Goal: Information Seeking & Learning: Find specific fact

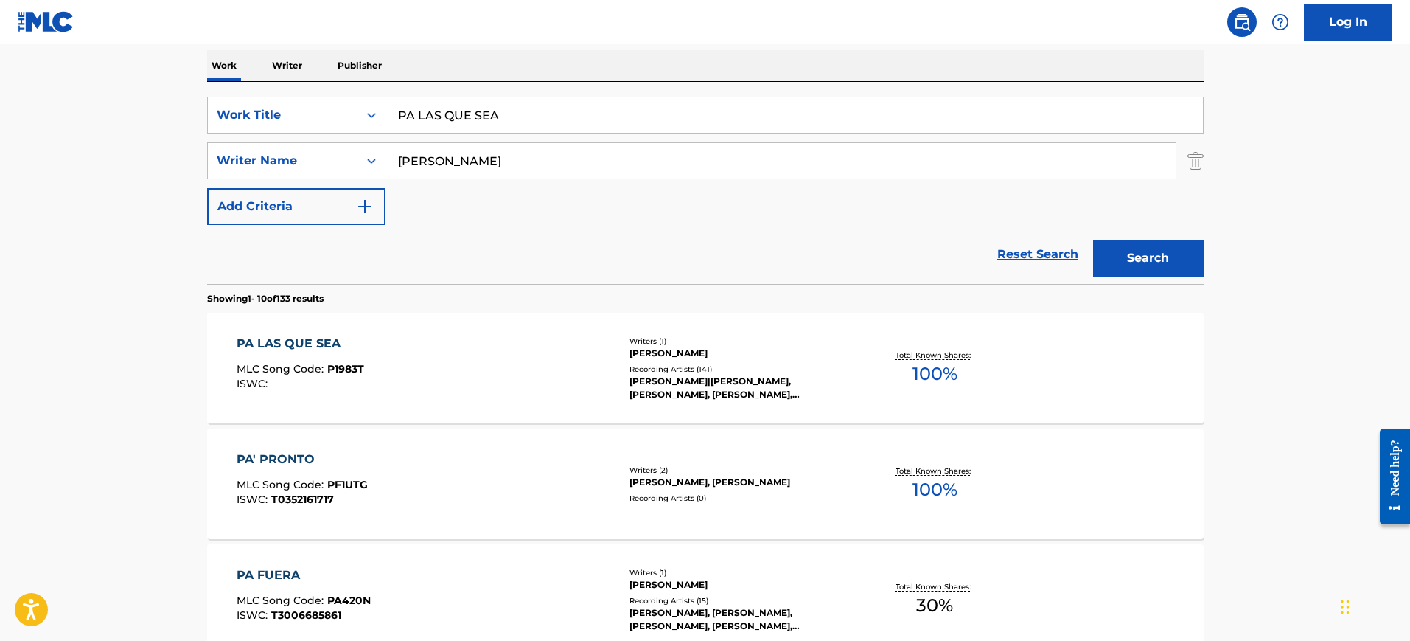
drag, startPoint x: 551, startPoint y: 114, endPoint x: 406, endPoint y: 117, distance: 144.5
click at [358, 115] on div "SearchWithCriteria785e26d7-6f40-4585-ad16-a1ebb63dea5b Work Title PA LAS QUE SEA" at bounding box center [705, 115] width 997 height 37
paste input "I'll Be Loving You [PERSON_NAME]"
type input "I'll Be Loving You [PERSON_NAME]"
drag, startPoint x: 467, startPoint y: 149, endPoint x: 322, endPoint y: 158, distance: 145.5
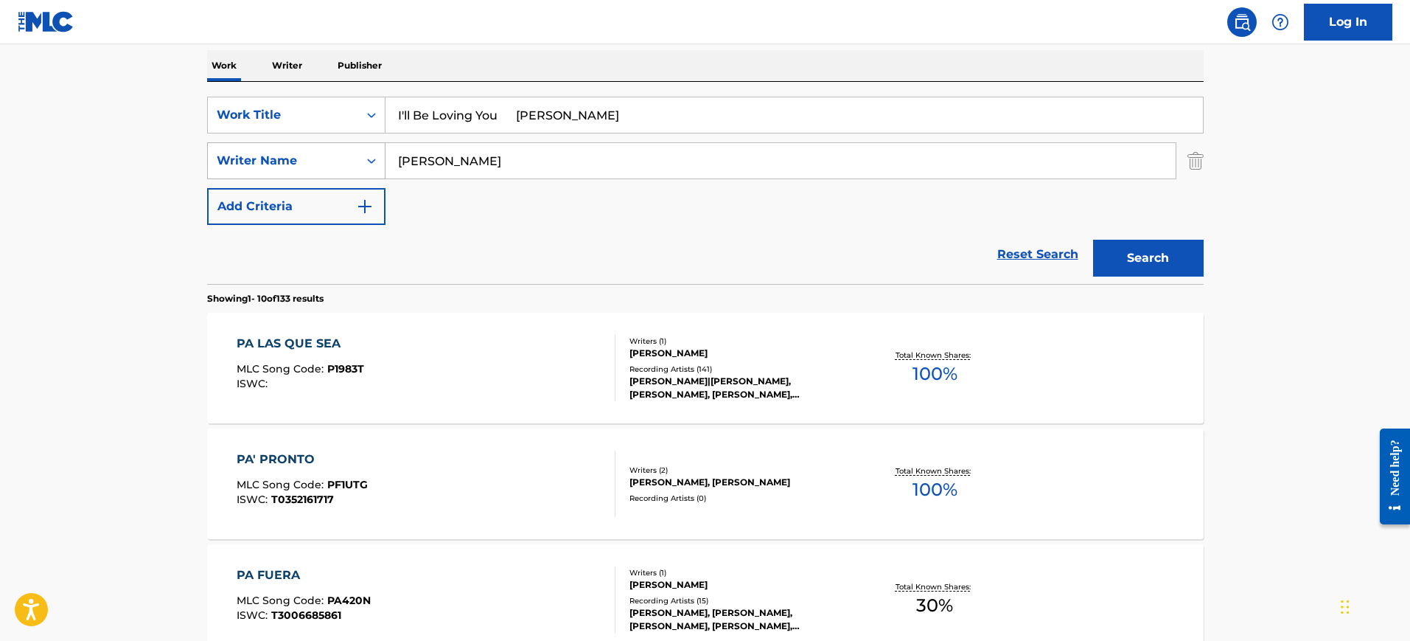
click at [322, 158] on div "SearchWithCriteria64e9b096-7658-41f8-9542-5473ee22ee90 Writer Name [PERSON_NAME]" at bounding box center [705, 160] width 997 height 37
paste input "I'll Be Loving You [PERSON_NAME]"
type input "I'll Be Loving You [PERSON_NAME]"
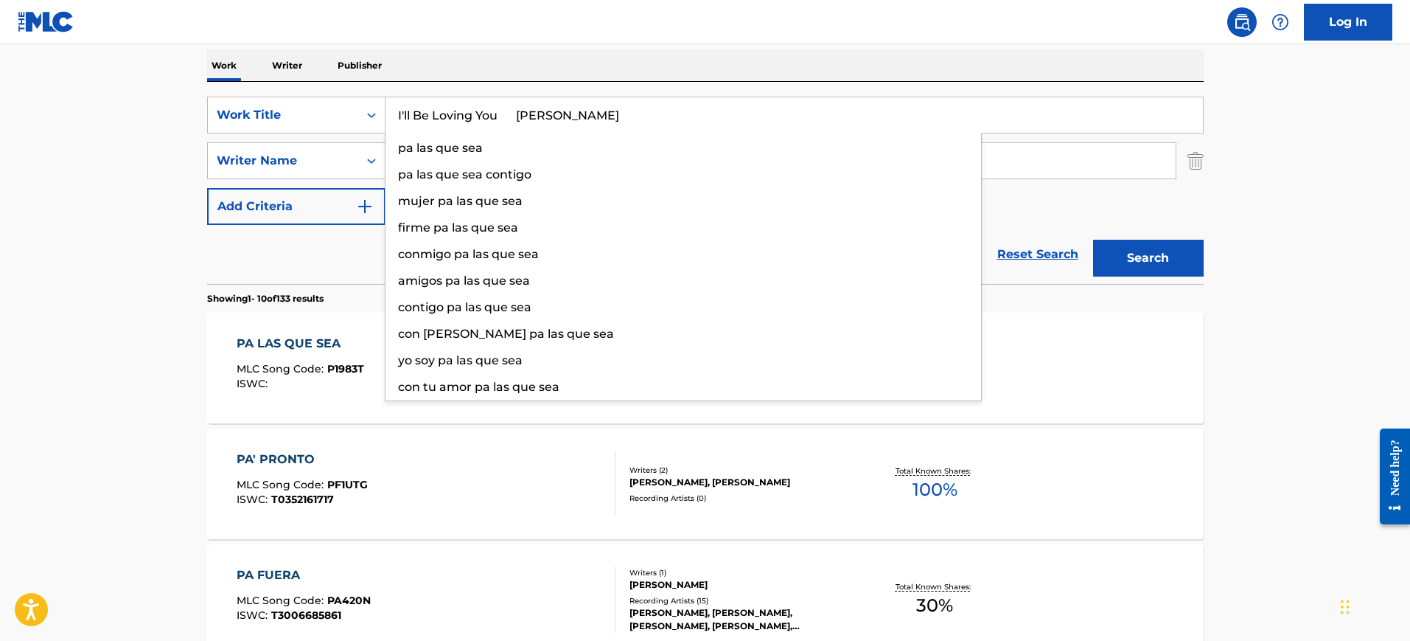
drag, startPoint x: 512, startPoint y: 122, endPoint x: 720, endPoint y: 121, distance: 207.9
click at [720, 121] on input "I'll Be Loving You [PERSON_NAME]" at bounding box center [794, 114] width 817 height 35
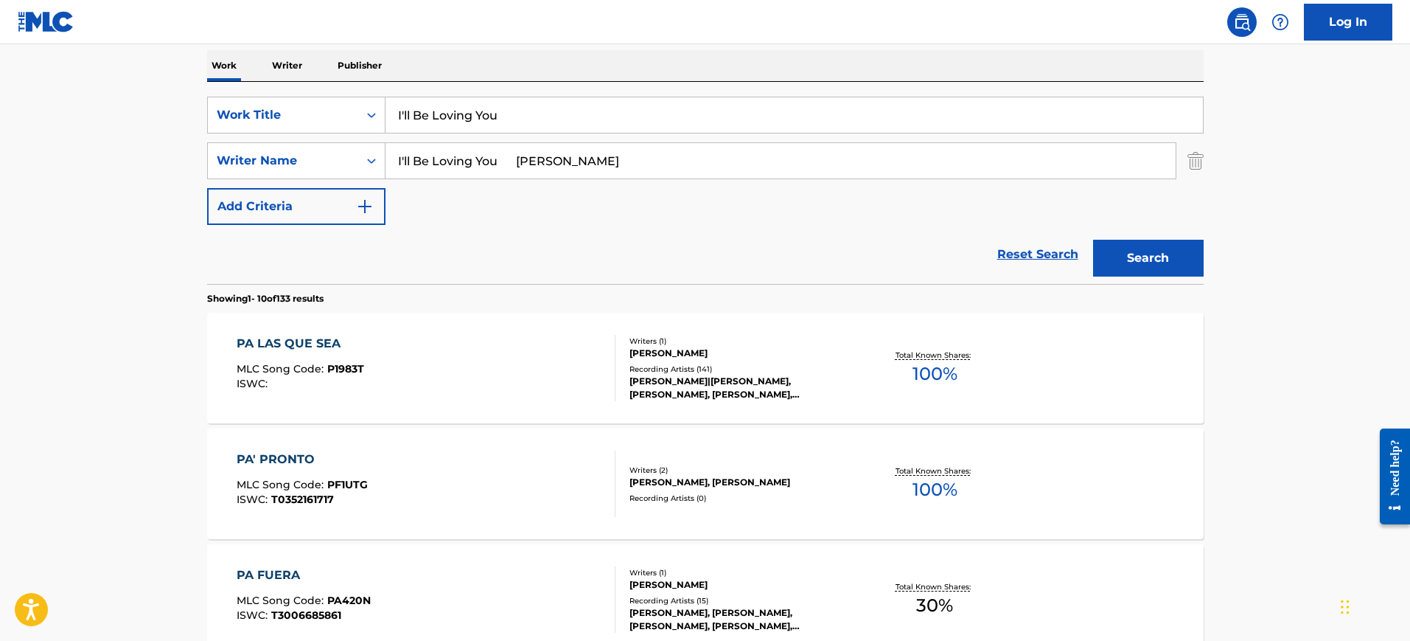
type input "I'll Be Loving You"
click at [664, 63] on div "Work Writer Publisher" at bounding box center [705, 65] width 997 height 31
click at [567, 151] on input "I'll Be Loving You [PERSON_NAME]" at bounding box center [781, 160] width 790 height 35
type input "[PERSON_NAME]"
click at [1093, 240] on button "Search" at bounding box center [1148, 258] width 111 height 37
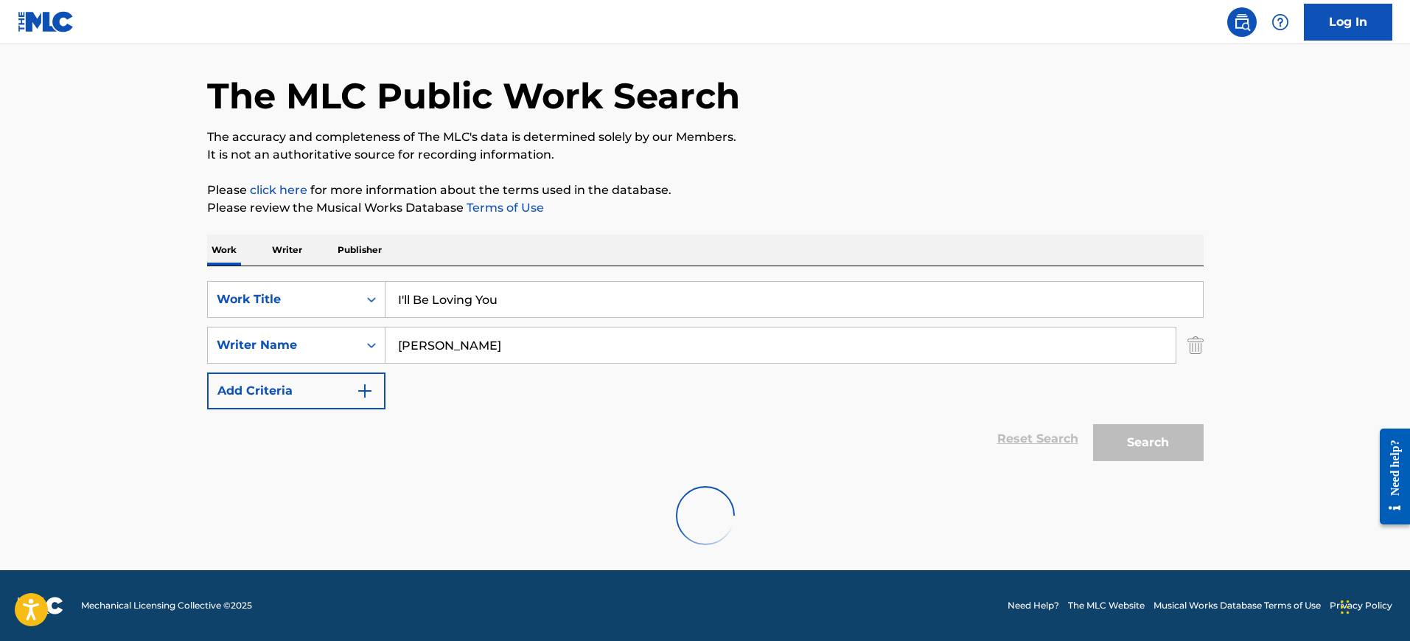
scroll to position [47, 0]
click at [631, 167] on div "The MLC Public Work Search The accuracy and completeness of The MLC's data is d…" at bounding box center [705, 298] width 1032 height 529
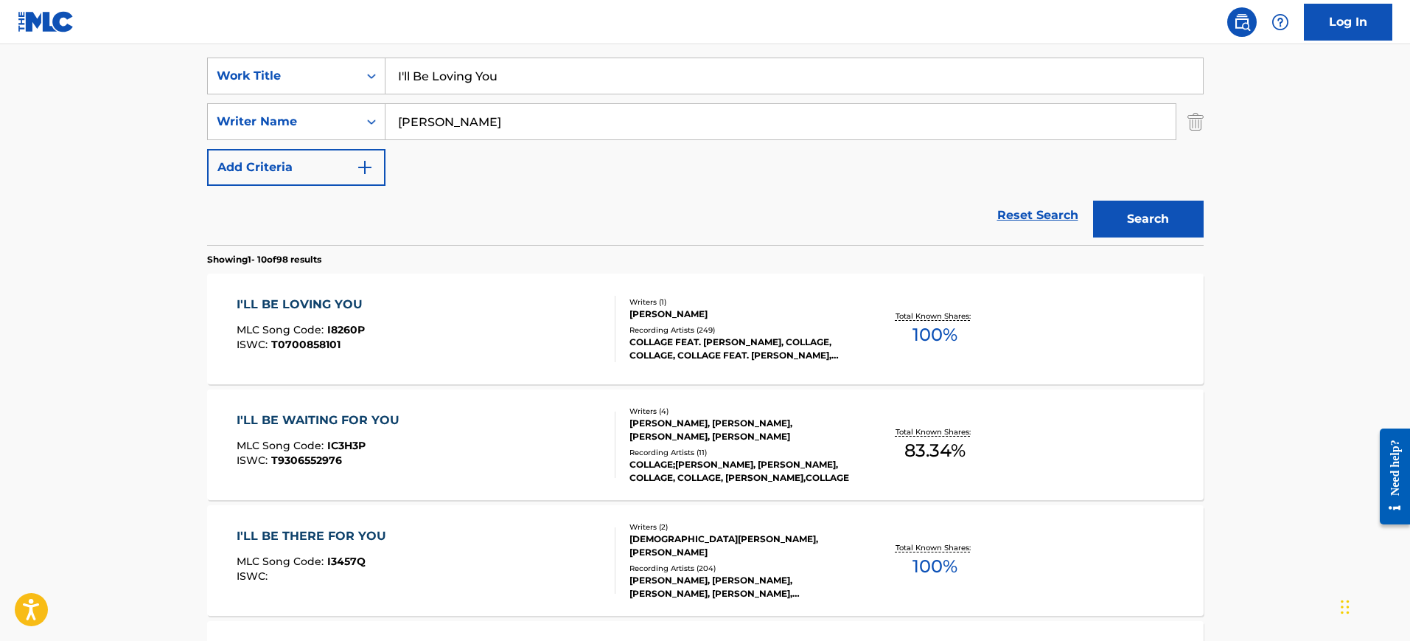
scroll to position [324, 0]
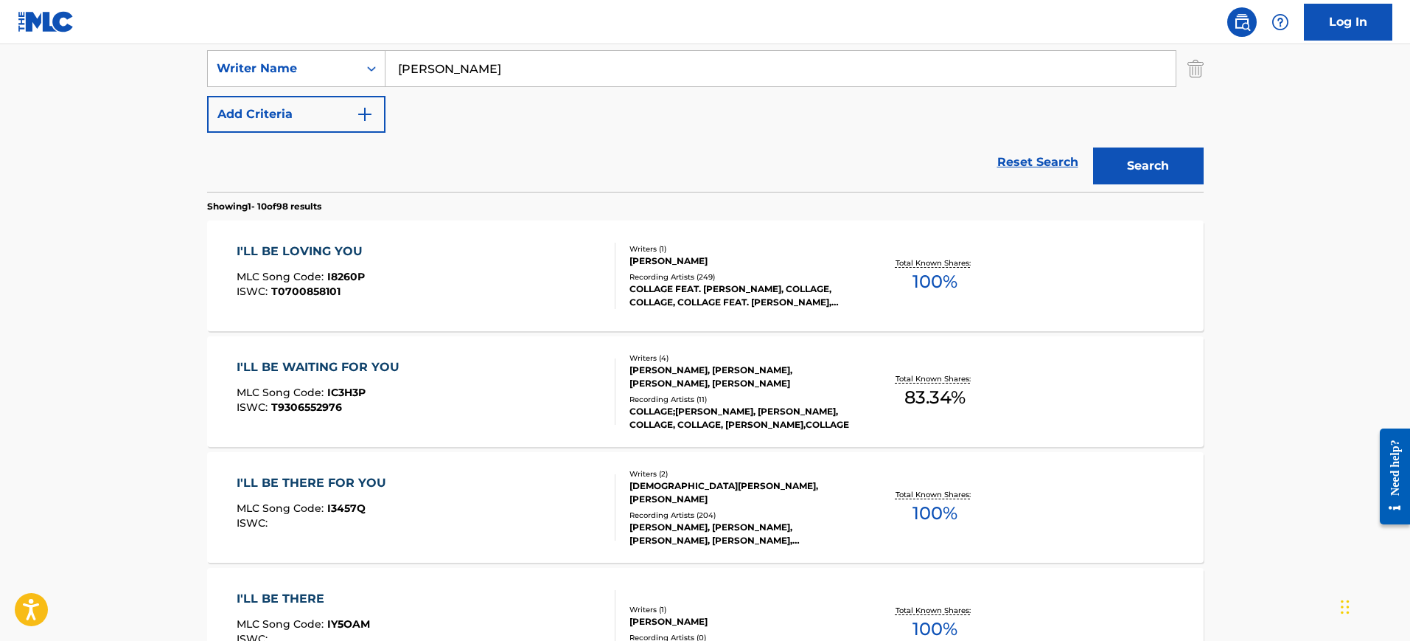
click at [484, 269] on div "I'LL BE LOVING YOU MLC Song Code : I8260P ISWC : T0700858101" at bounding box center [426, 276] width 379 height 66
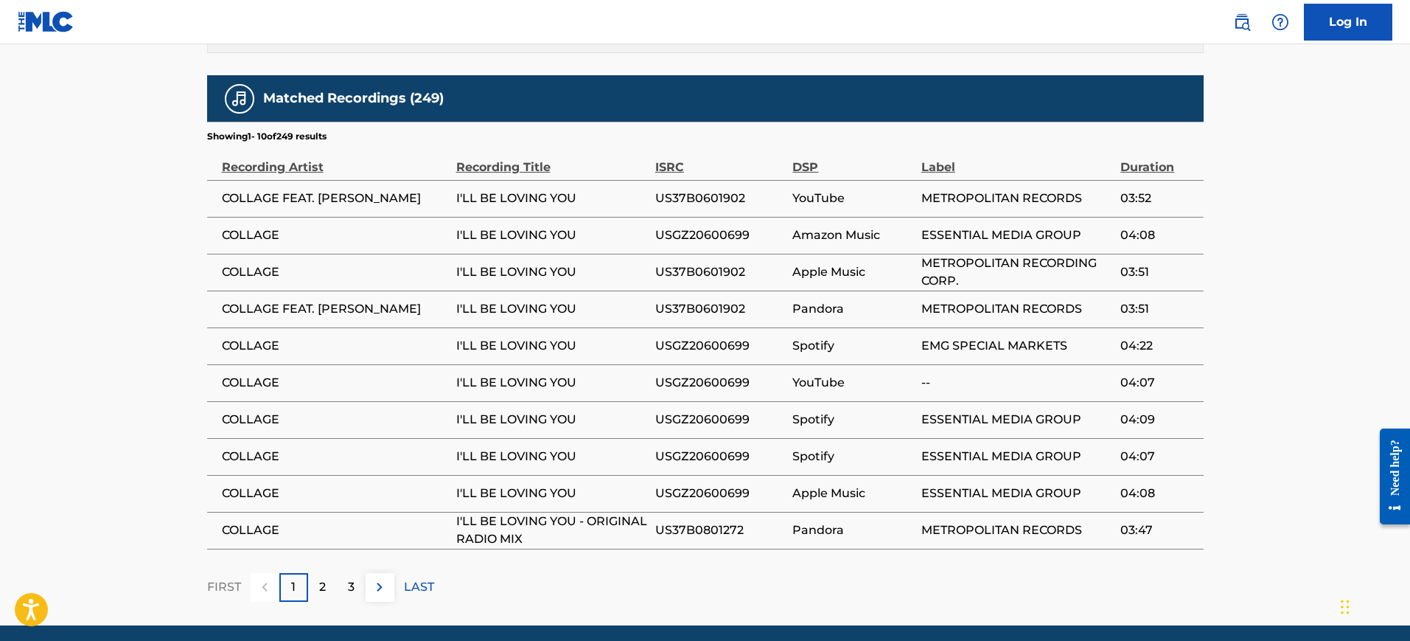
scroll to position [921, 0]
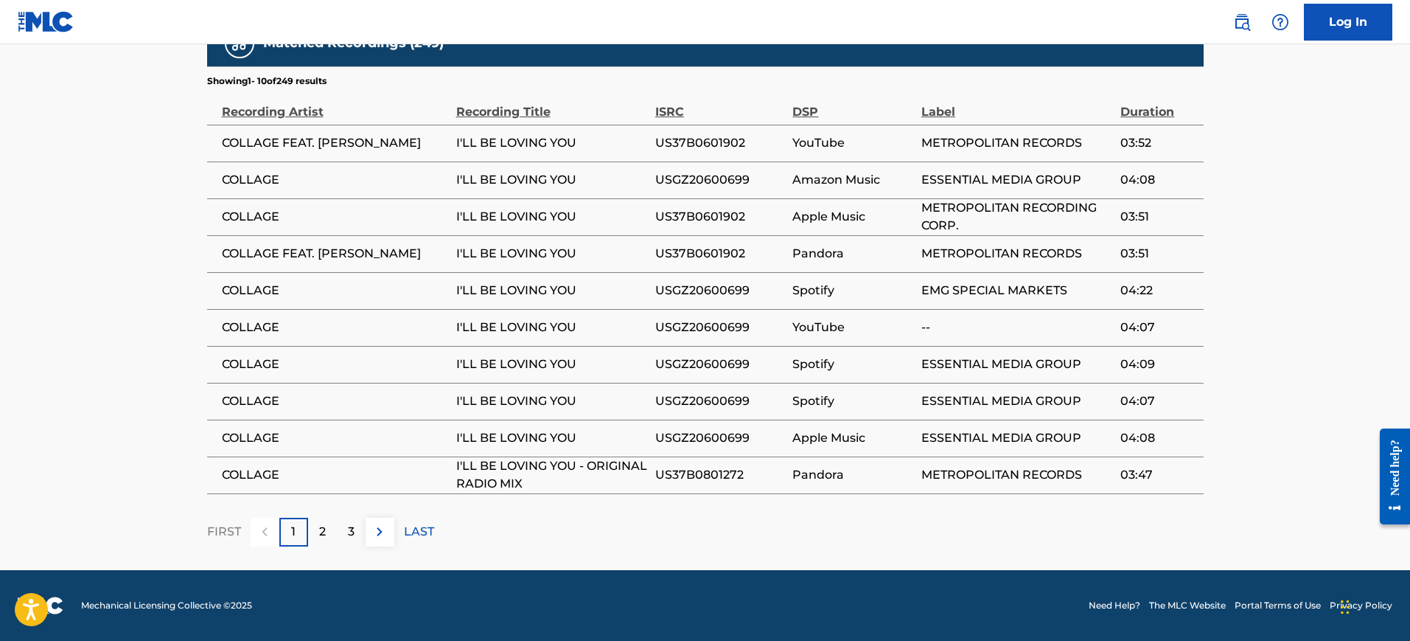
click at [328, 543] on div "2" at bounding box center [322, 531] width 29 height 29
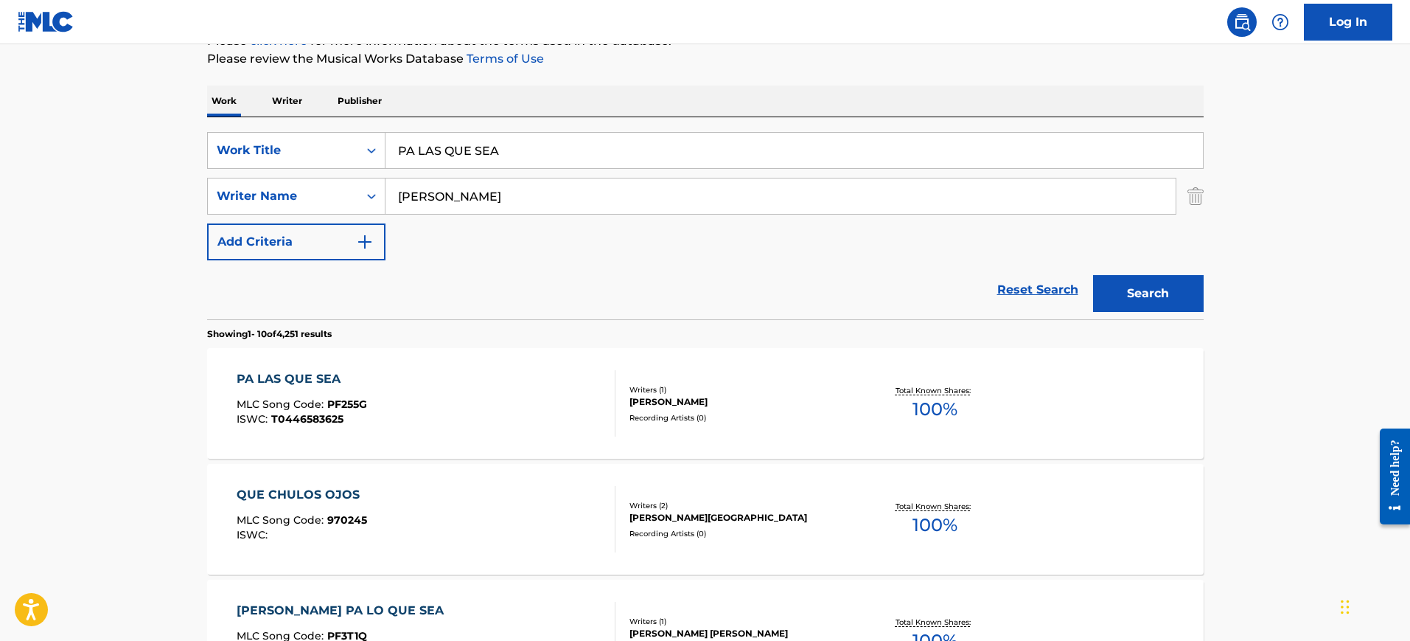
click at [512, 156] on input "PA LAS QUE SEA" at bounding box center [794, 150] width 817 height 35
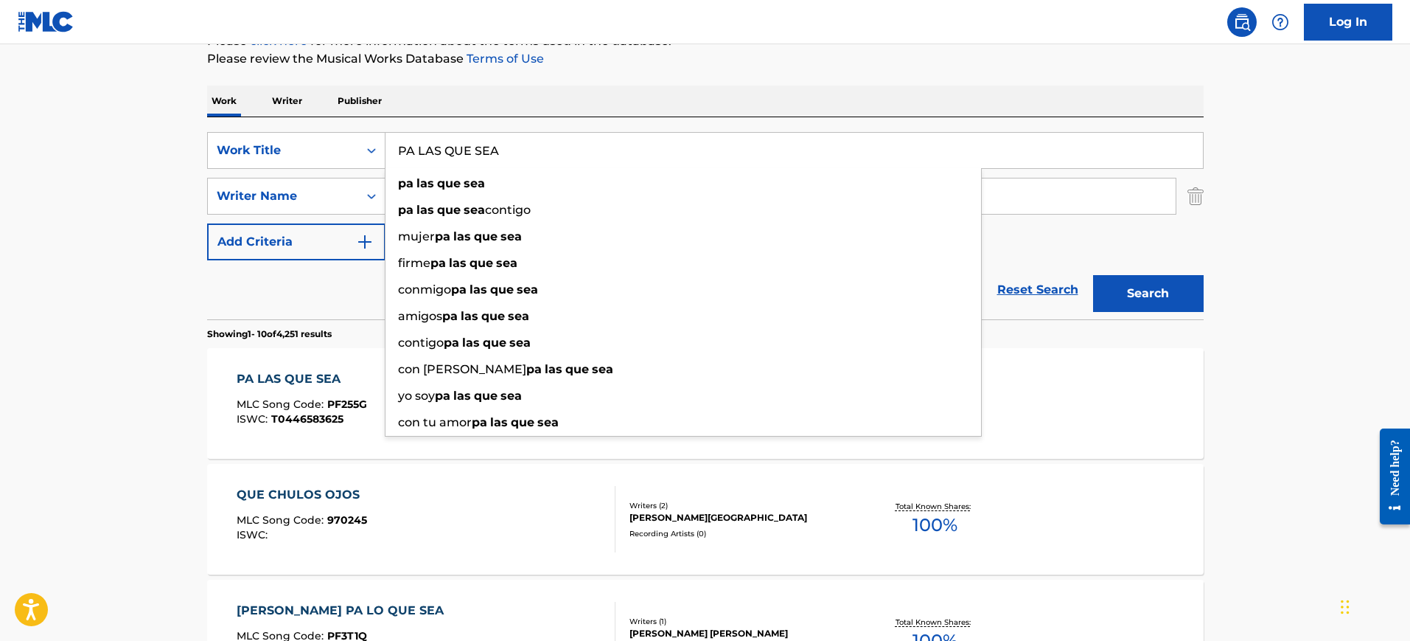
click at [512, 156] on input "PA LAS QUE SEA" at bounding box center [794, 150] width 817 height 35
paste input "I'LL BE LOVING YOU (FOREVER)"
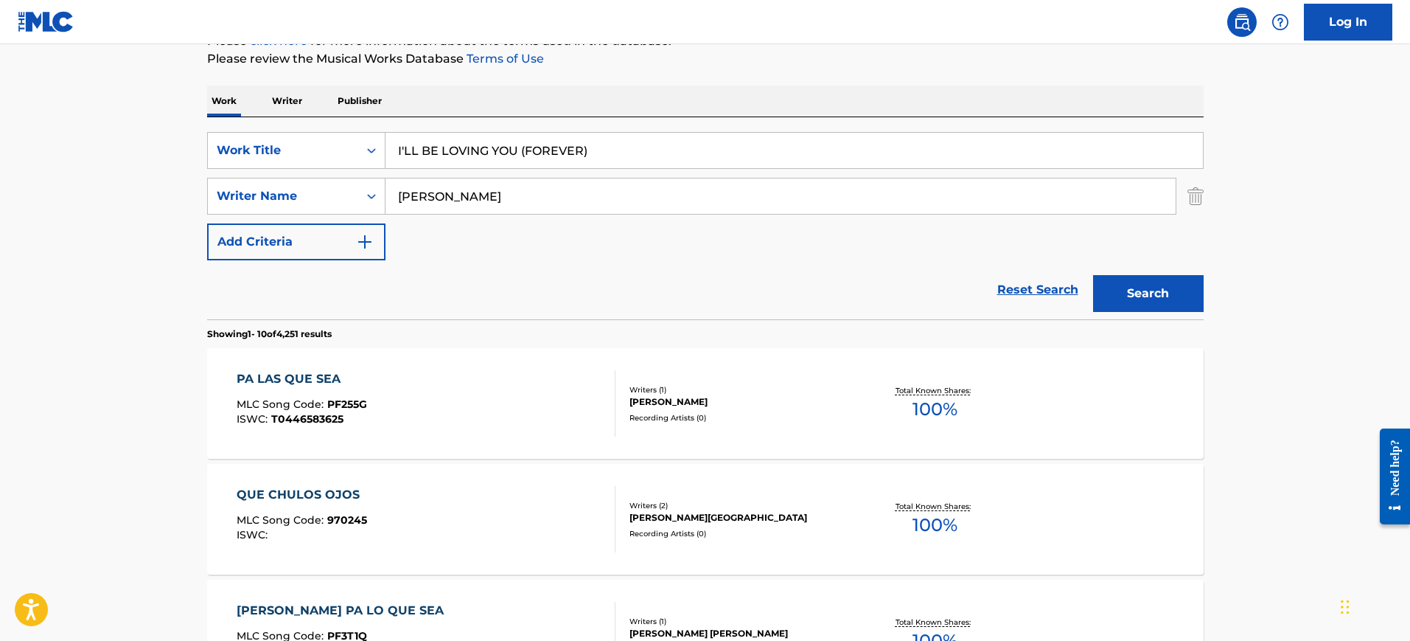
type input "I'LL BE LOVING YOU (FOREVER)"
click at [805, 111] on div "Work Writer Publisher" at bounding box center [705, 101] width 997 height 31
click at [565, 195] on input "HERNANDEZ" at bounding box center [781, 195] width 790 height 35
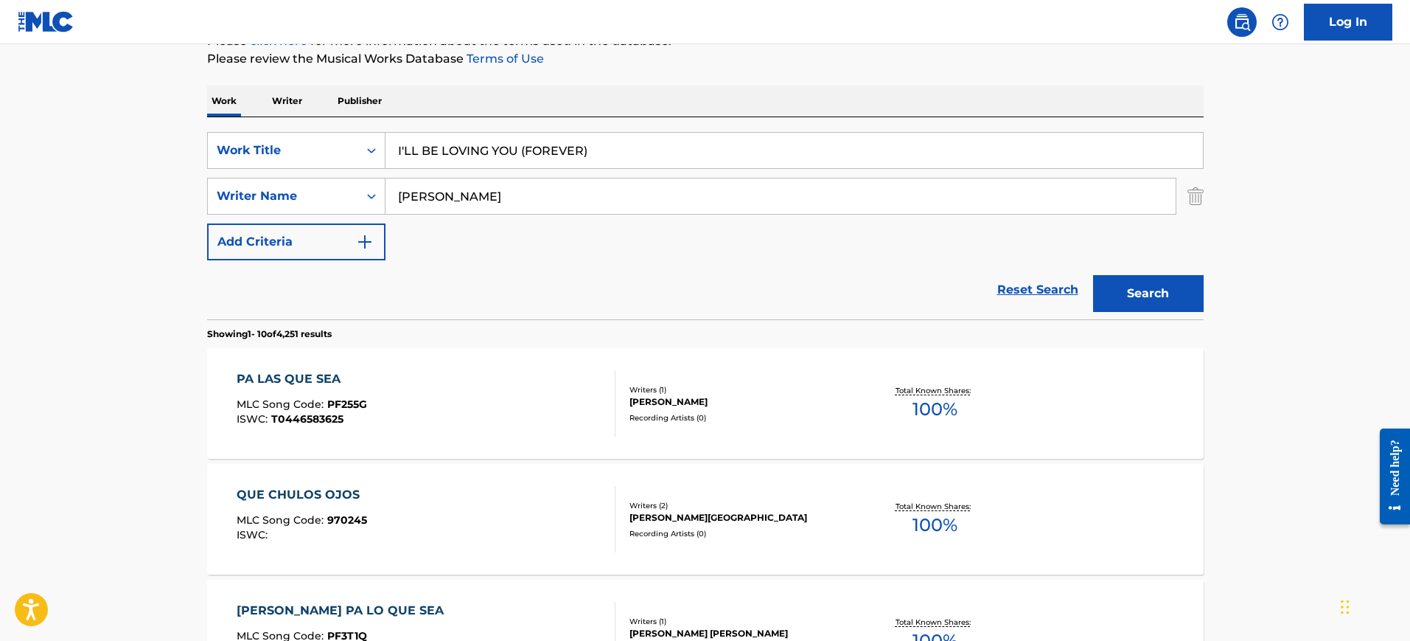
paste input "LARRY JOHNSON"
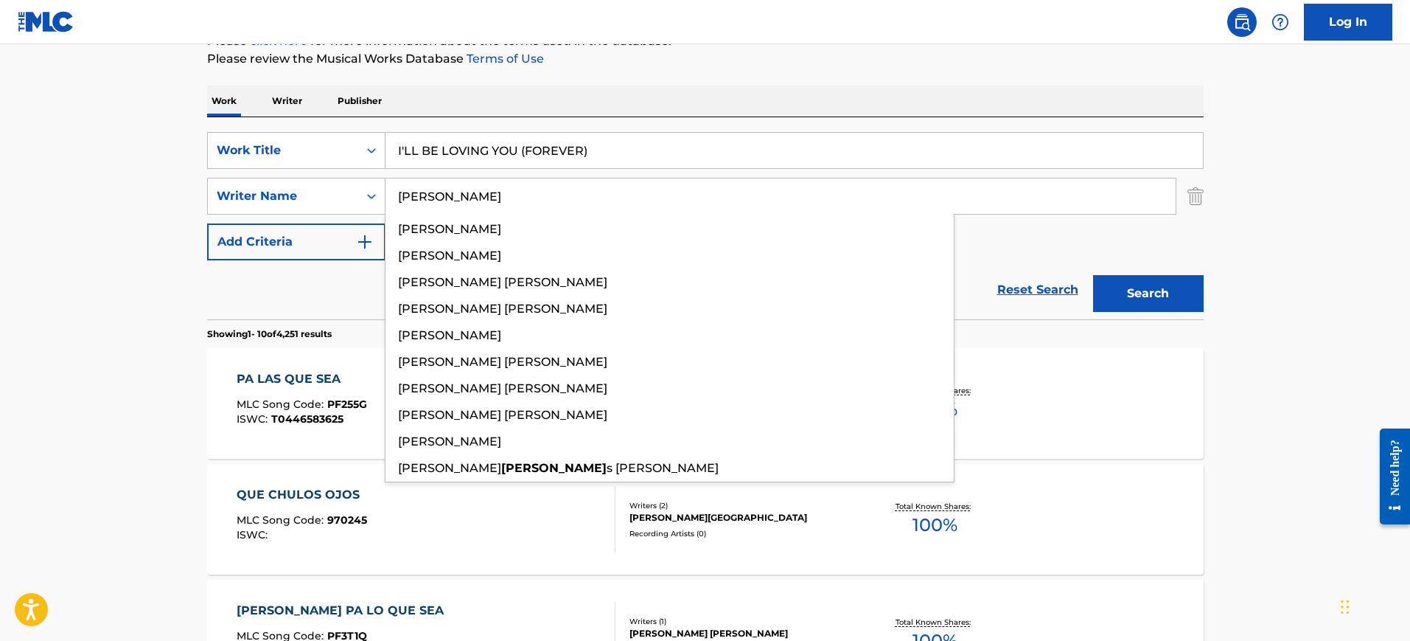
type input "LARRY JOHNSON"
click at [1093, 275] on button "Search" at bounding box center [1148, 293] width 111 height 37
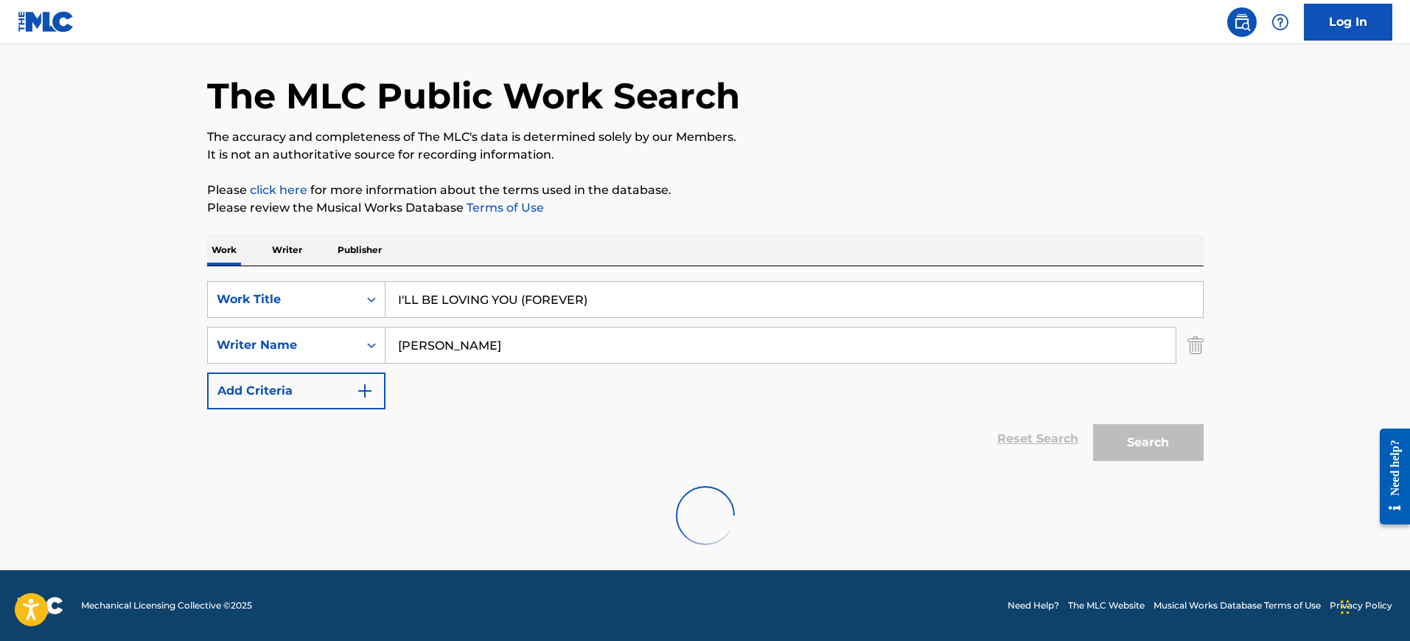
scroll to position [47, 0]
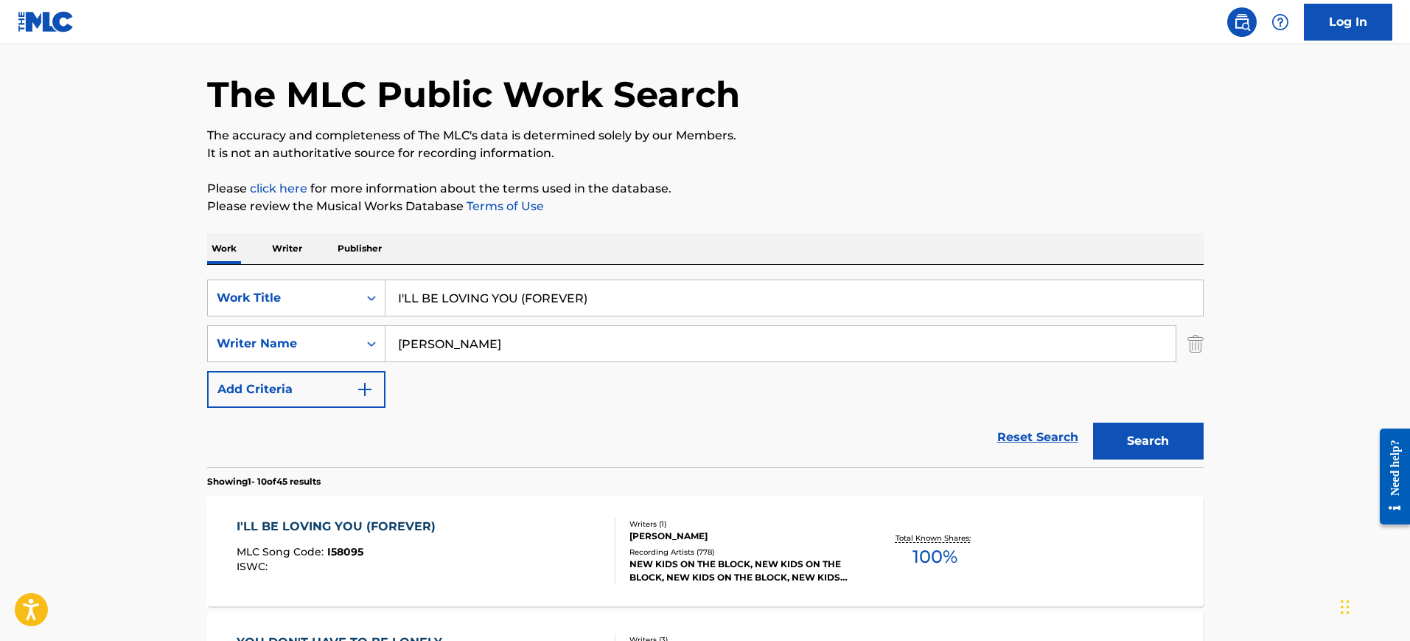
scroll to position [231, 0]
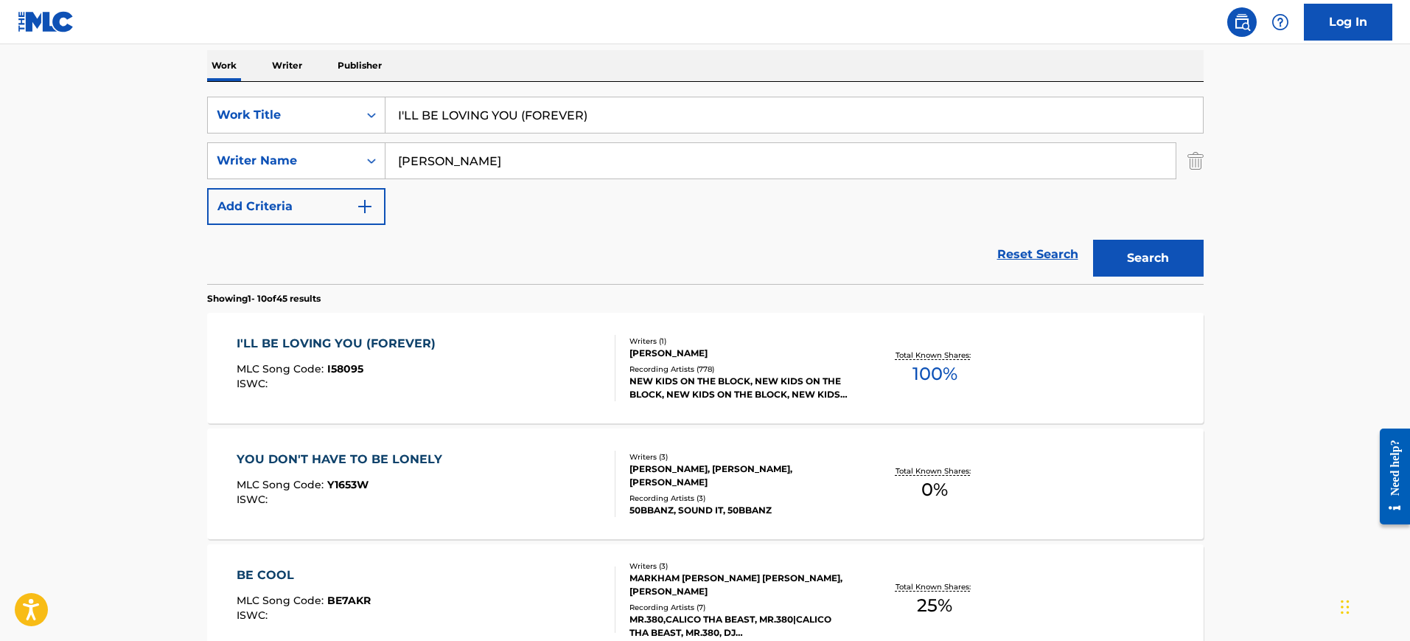
click at [464, 350] on div "I'LL BE LOVING YOU (FOREVER) MLC Song Code : I58095 ISWC :" at bounding box center [426, 368] width 379 height 66
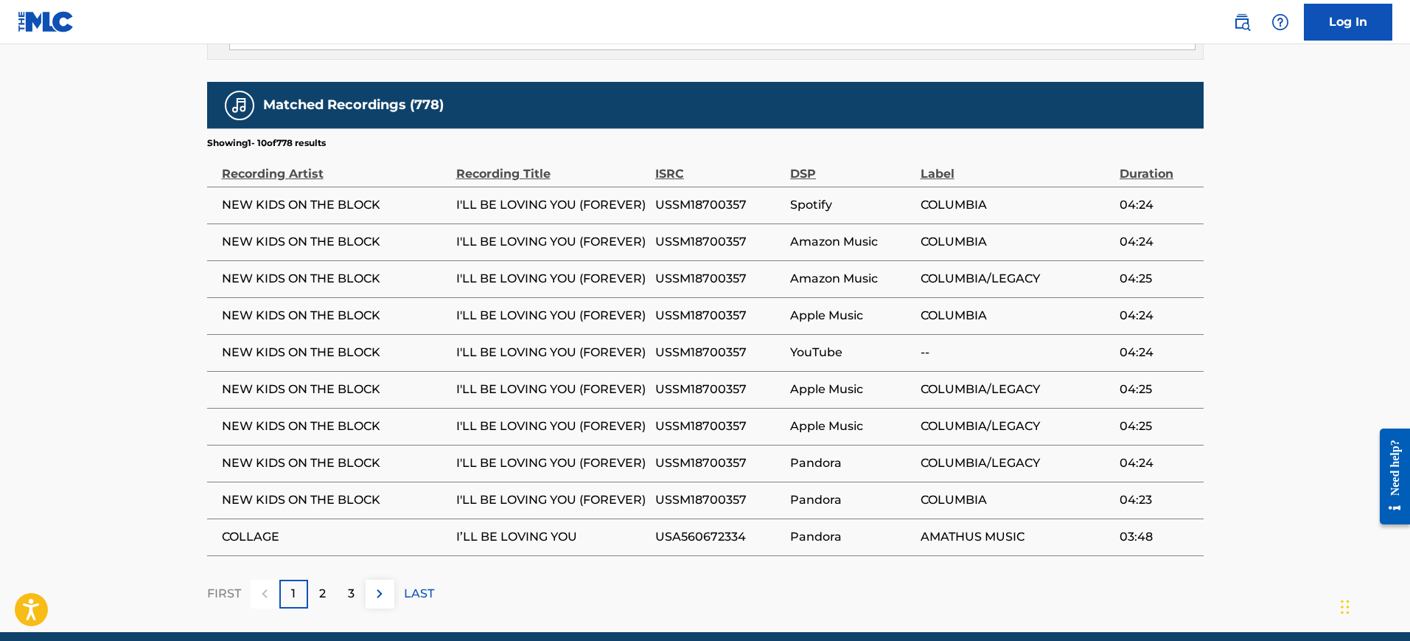
scroll to position [997, 0]
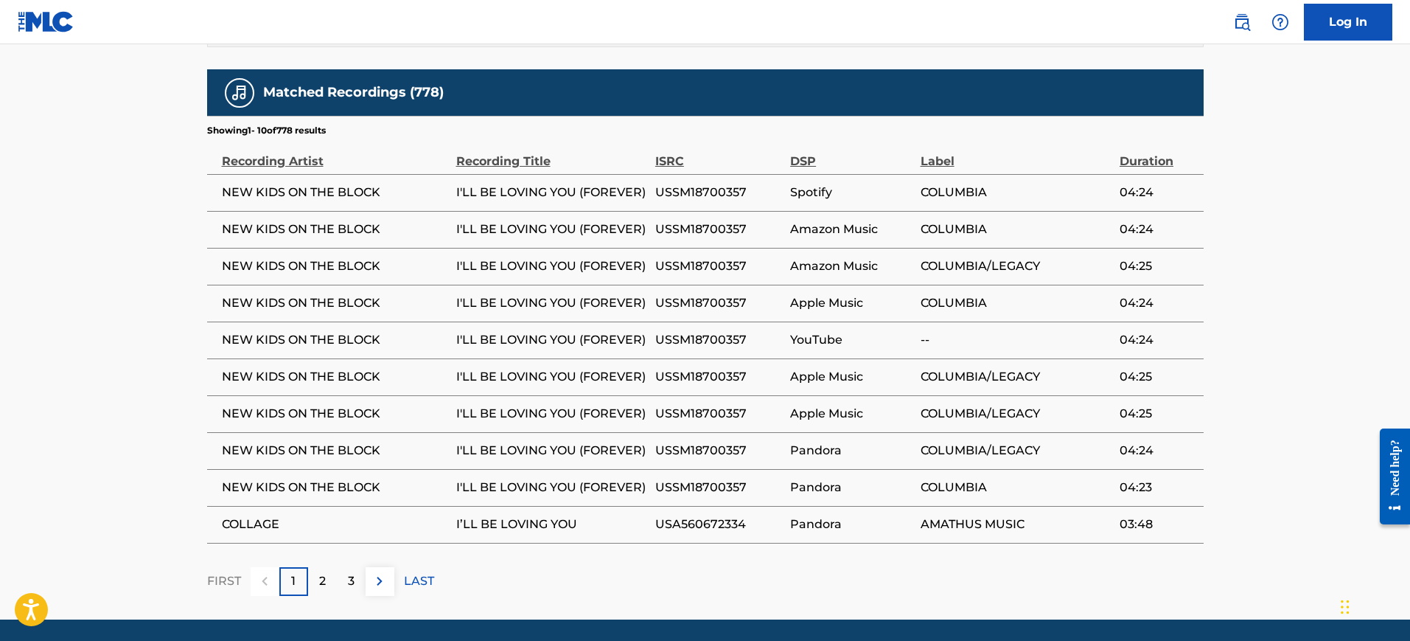
click at [319, 572] on p "2" at bounding box center [322, 581] width 7 height 18
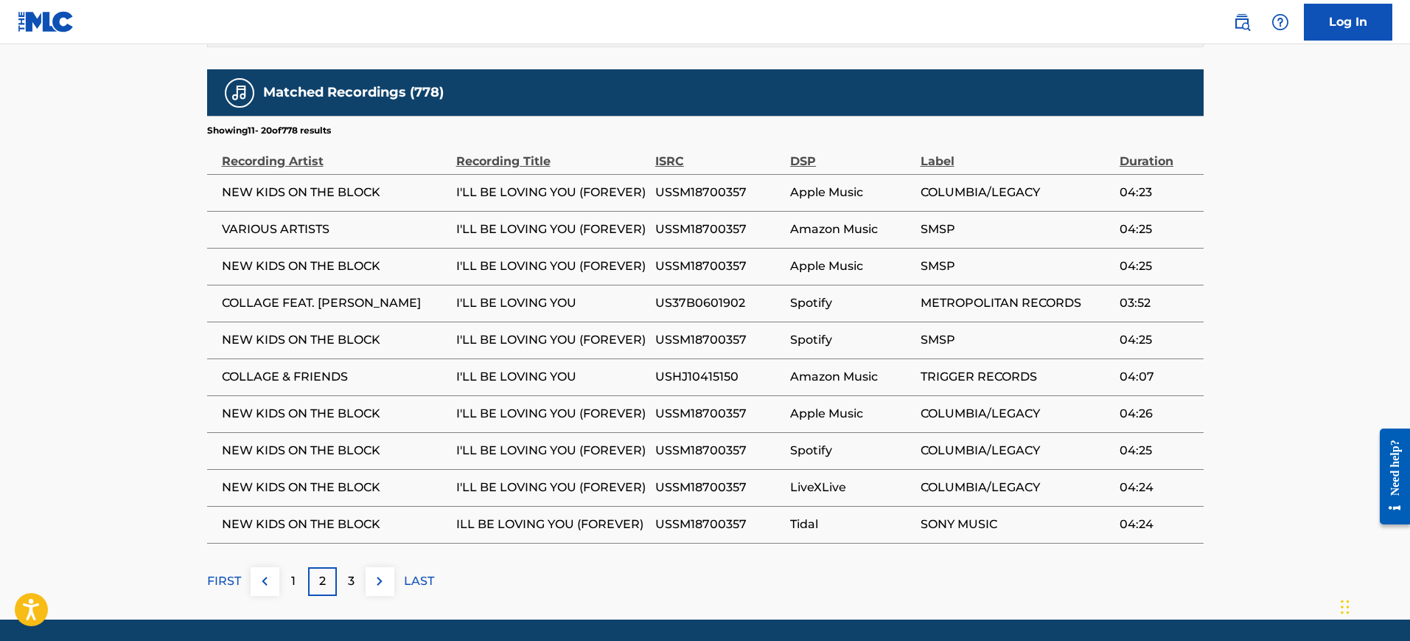
click at [294, 572] on p "1" at bounding box center [293, 581] width 4 height 18
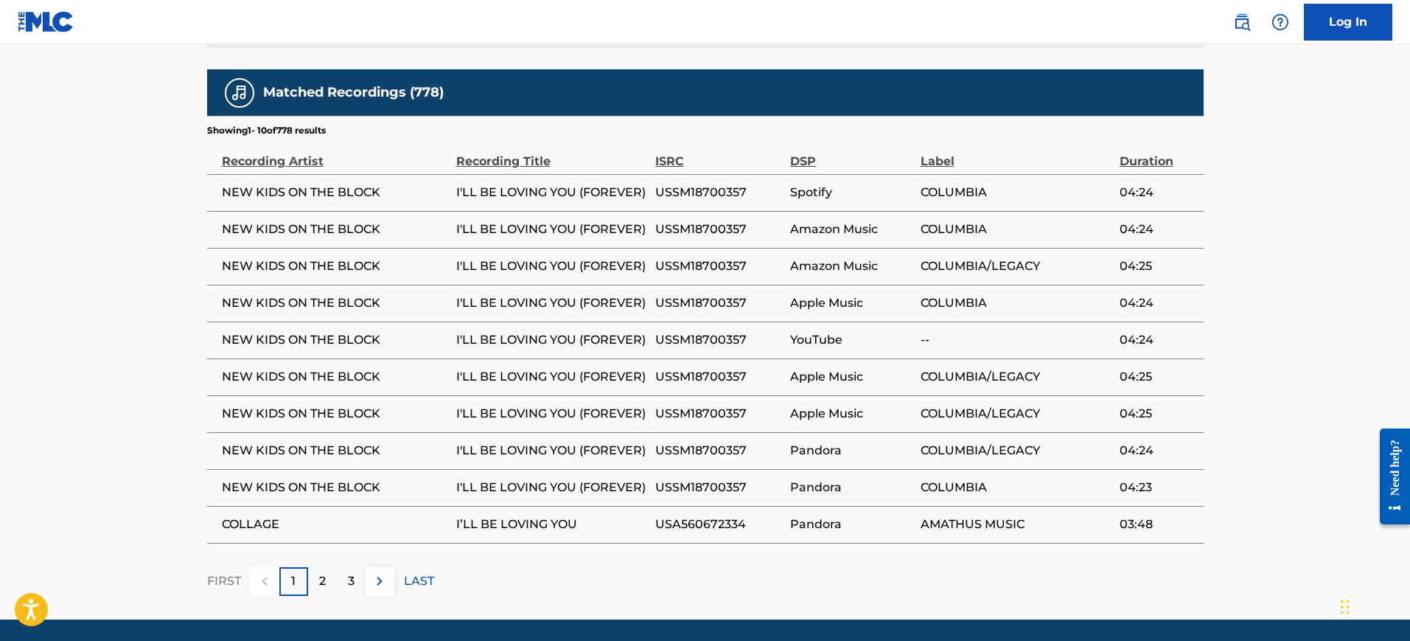
click at [325, 572] on p "2" at bounding box center [322, 581] width 7 height 18
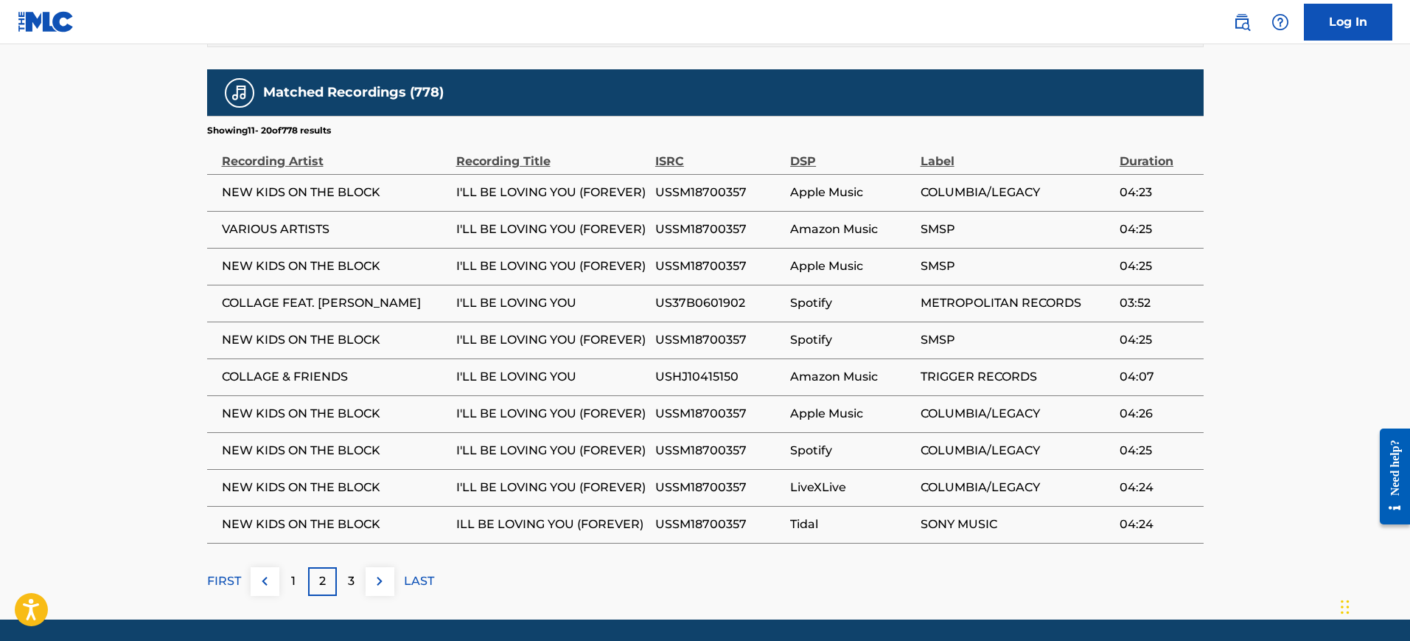
click at [353, 572] on p "3" at bounding box center [351, 581] width 7 height 18
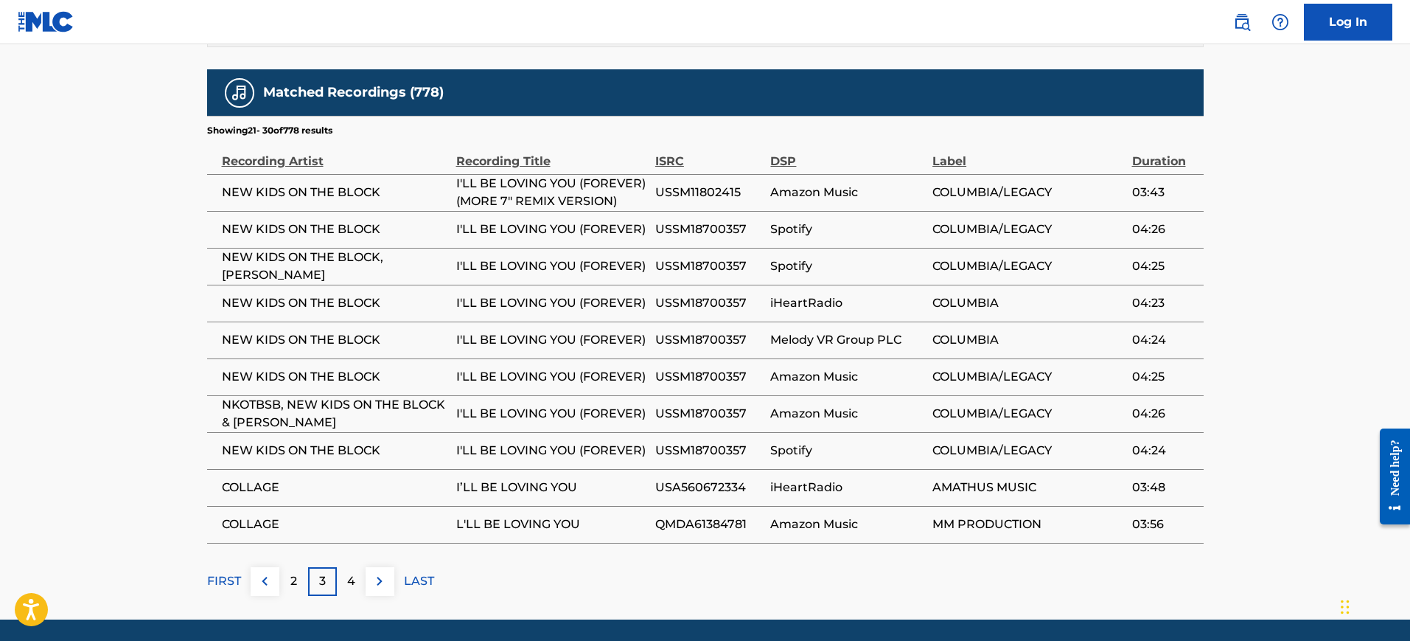
click at [353, 572] on p "4" at bounding box center [351, 581] width 8 height 18
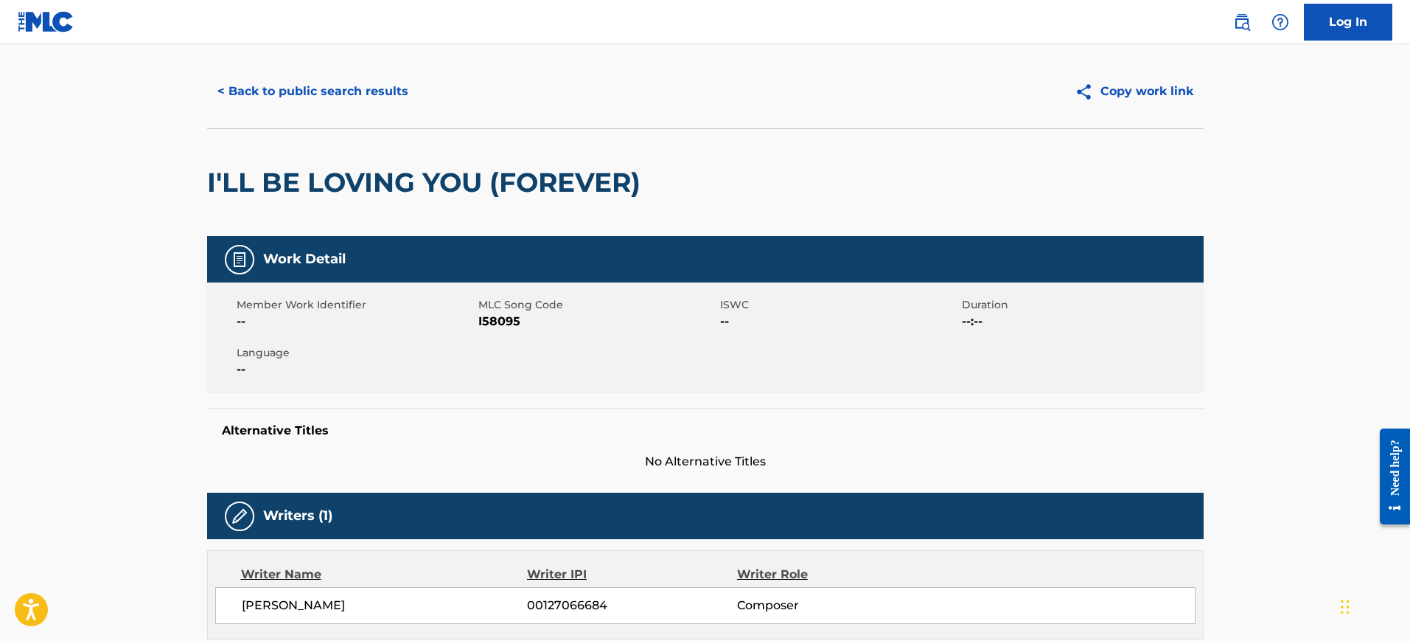
scroll to position [0, 0]
